Goal: Task Accomplishment & Management: Manage account settings

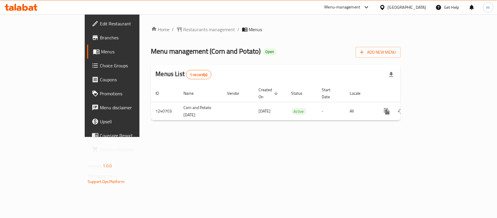
click at [32, 8] on icon at bounding box center [31, 8] width 5 height 5
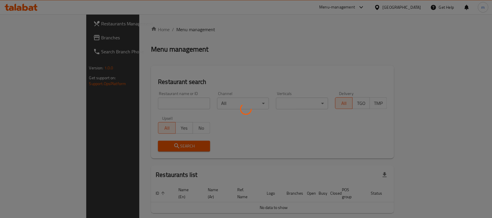
drag, startPoint x: 118, startPoint y: 92, endPoint x: 117, endPoint y: 96, distance: 3.3
click at [117, 92] on div at bounding box center [246, 109] width 492 height 218
click at [117, 99] on div at bounding box center [246, 109] width 492 height 218
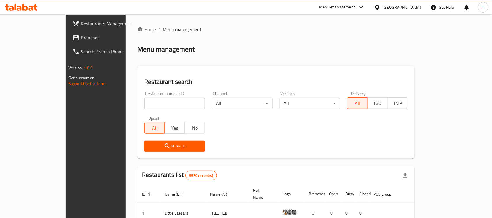
click at [144, 99] on input "search" at bounding box center [174, 104] width 61 height 12
paste input "680432"
type input "680432"
click at [178, 153] on div "Search" at bounding box center [175, 146] width 68 height 18
click at [178, 144] on span "Search" at bounding box center [174, 145] width 51 height 7
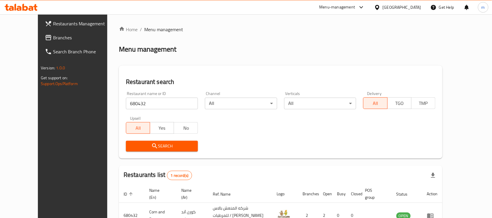
scroll to position [37, 0]
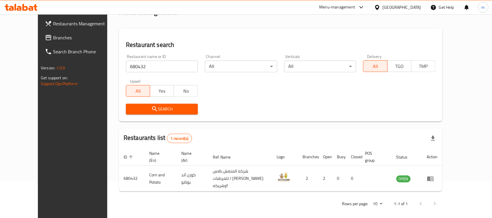
click at [404, 12] on div "[GEOGRAPHIC_DATA]" at bounding box center [397, 7] width 56 height 14
click at [418, 7] on div "[GEOGRAPHIC_DATA]" at bounding box center [401, 7] width 38 height 6
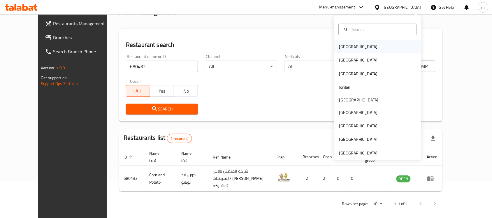
click at [350, 46] on div "Bahrain" at bounding box center [358, 46] width 48 height 13
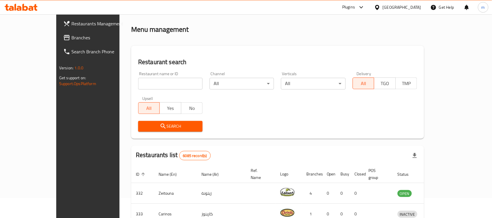
scroll to position [37, 0]
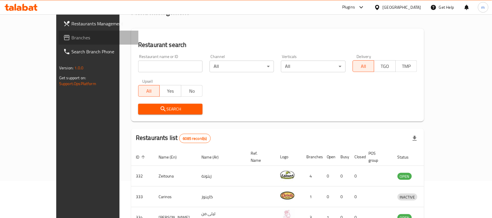
click at [59, 42] on link "Branches" at bounding box center [99, 38] width 80 height 14
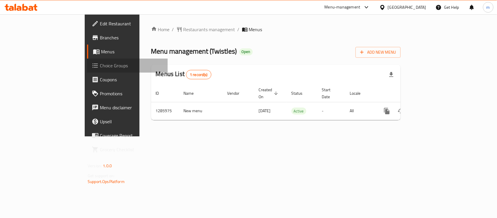
click at [100, 68] on span "Choice Groups" at bounding box center [131, 65] width 63 height 7
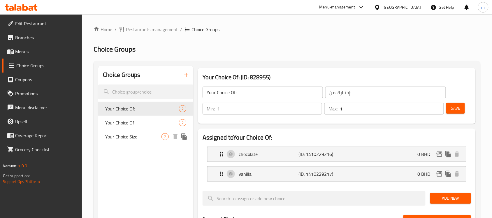
click at [147, 137] on span "Your Choice Size" at bounding box center [133, 136] width 56 height 7
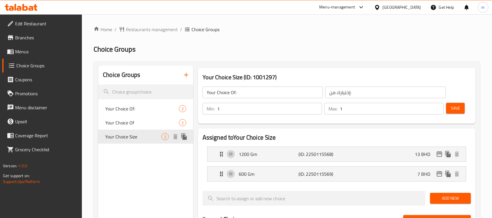
type input "Your Choice Size"
type input "حجم اختيارك"
type input "0"
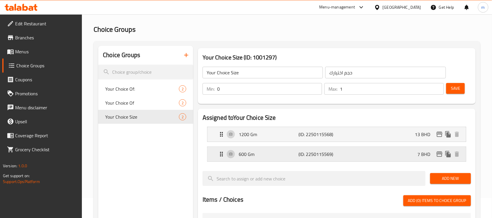
scroll to position [36, 0]
